Goal: Task Accomplishment & Management: Manage account settings

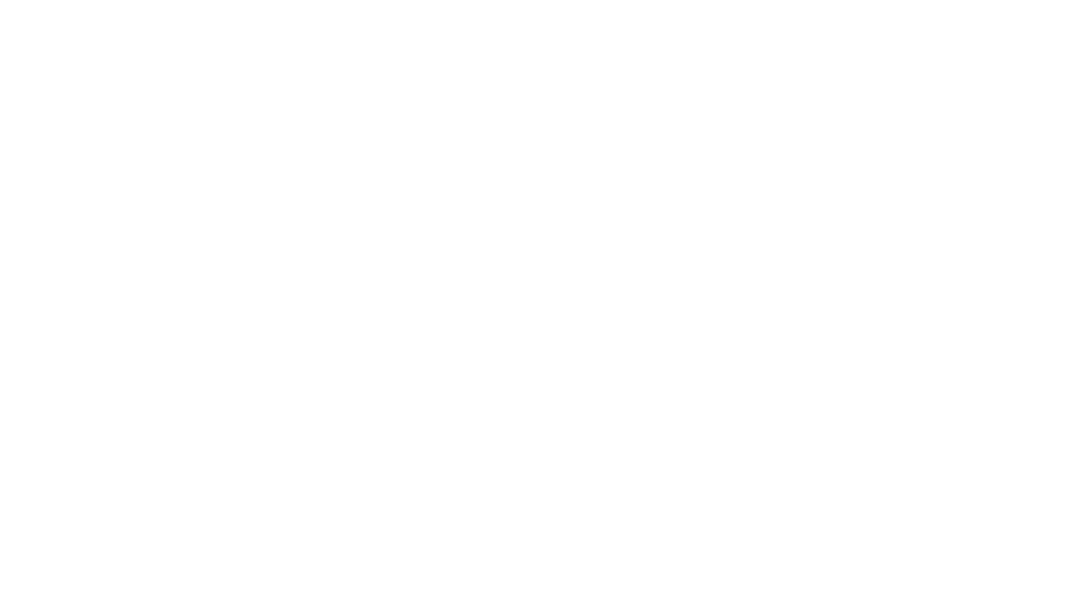
select select "bottom"
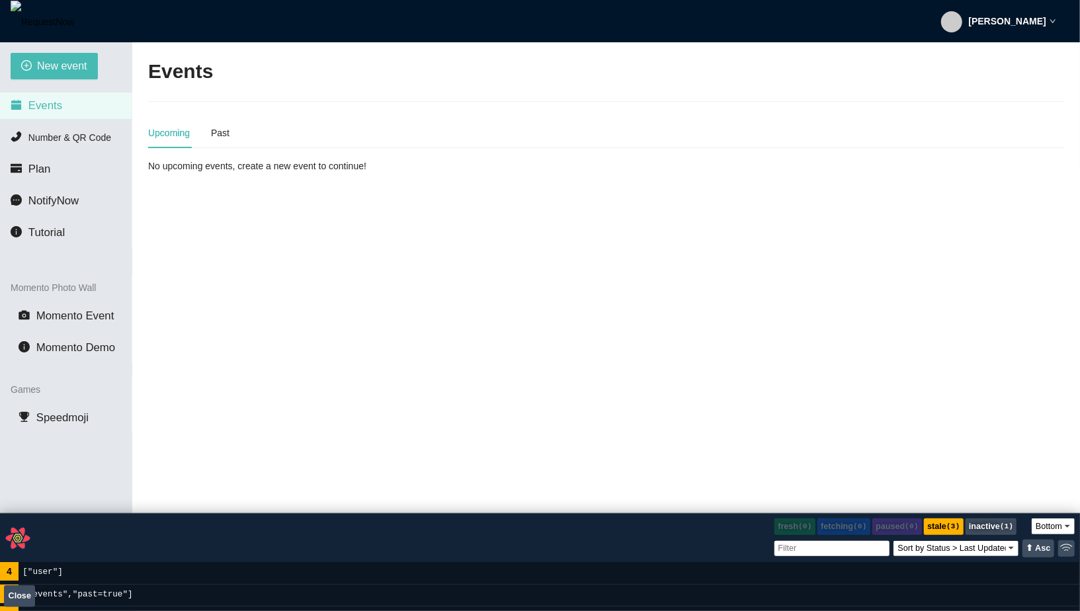
click at [1038, 17] on strong "[PERSON_NAME]" at bounding box center [1007, 21] width 77 height 11
click at [982, 65] on li "Profile" at bounding box center [1003, 57] width 105 height 21
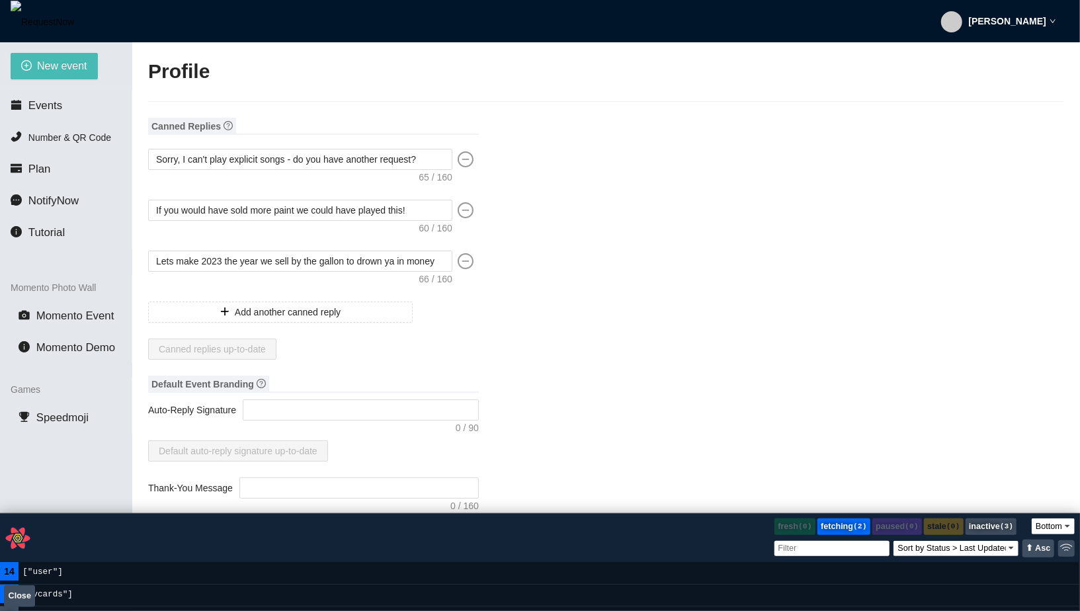
type input "Matt"
type input "Auerbach"
type input "fadsf"
type input "DJ"
type input "(915) 555-1234"
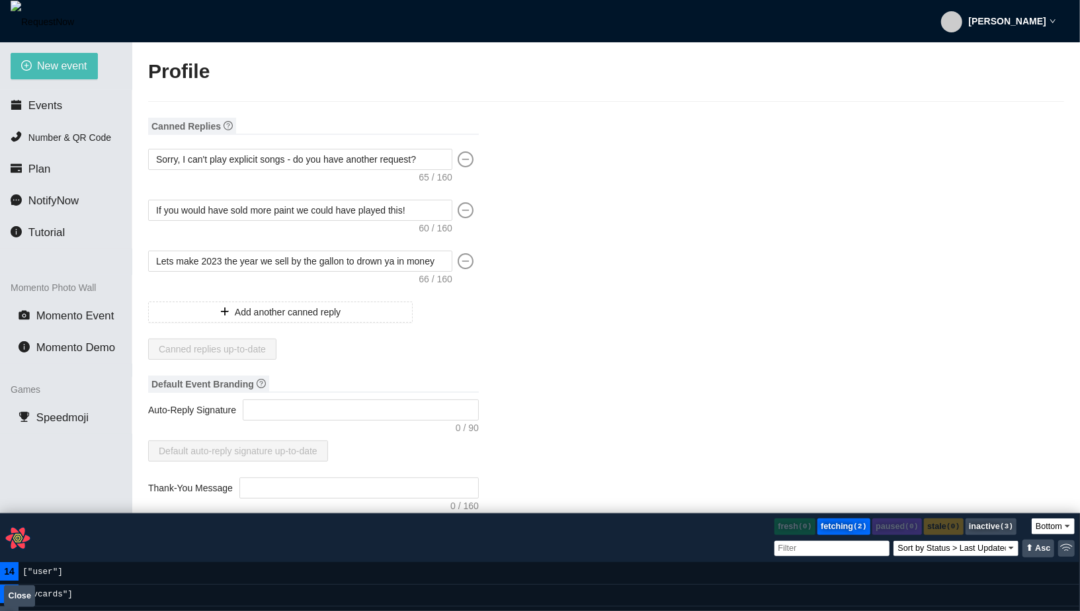
type input "tennisfan0526@gmail.com"
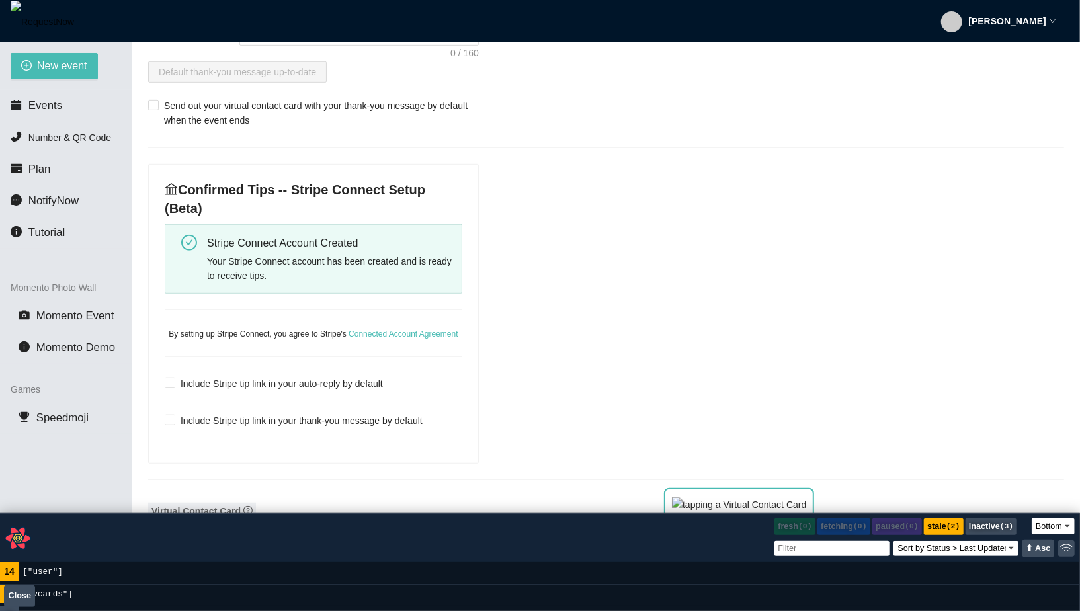
scroll to position [501, 0]
